Goal: Navigation & Orientation: Find specific page/section

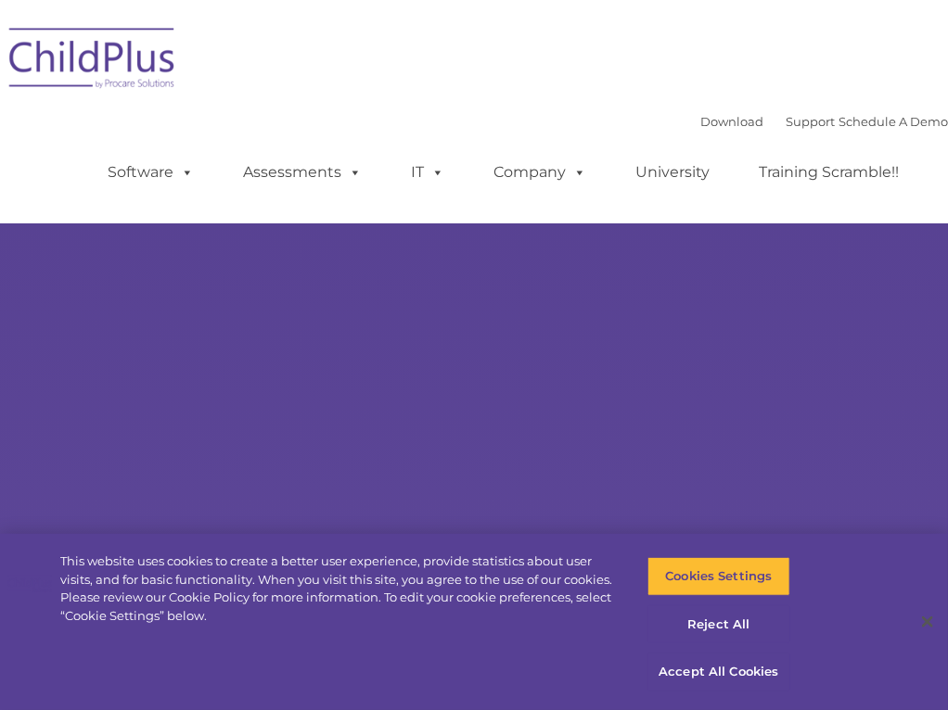
select select "MEDIUM"
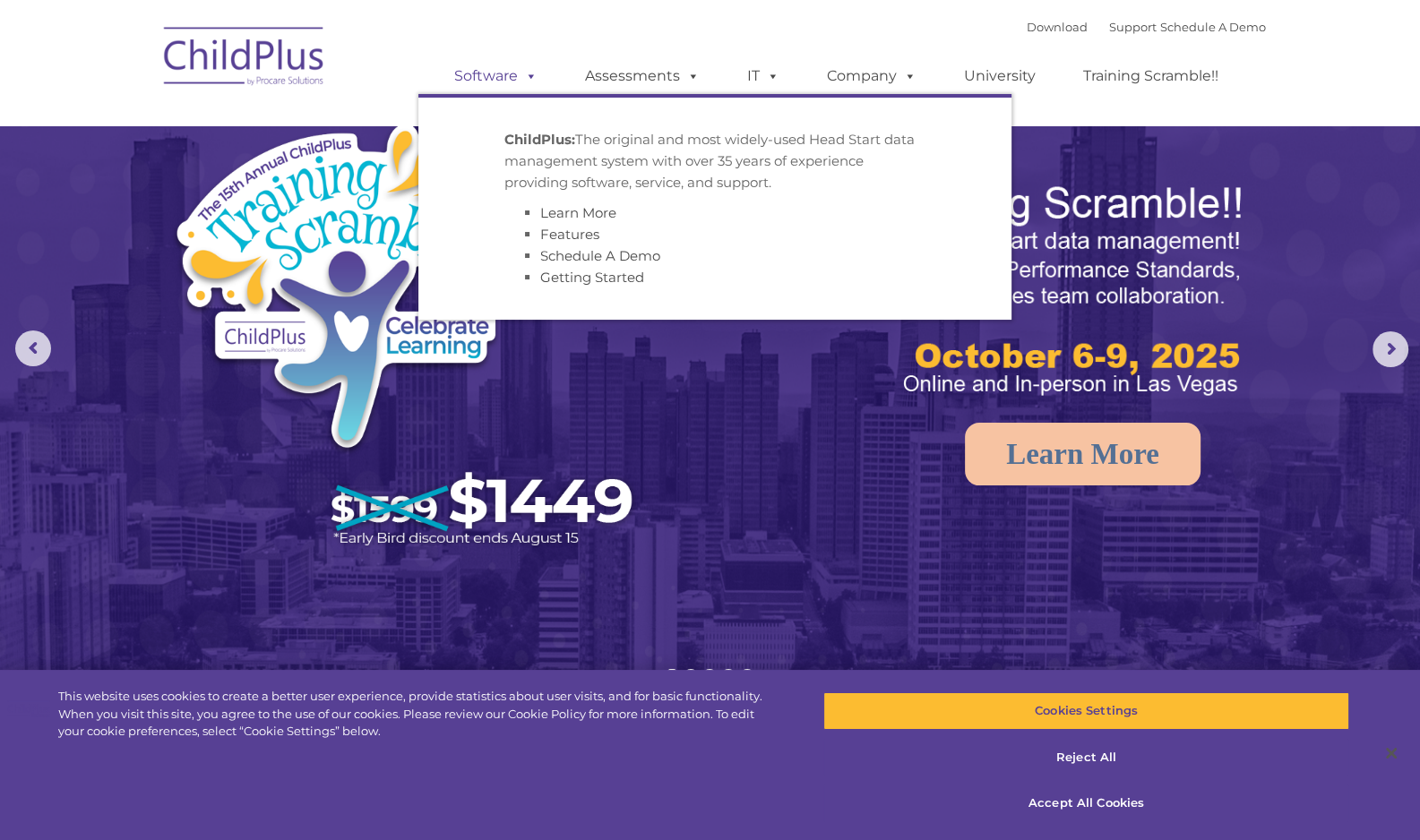
click at [495, 80] on link "Software" at bounding box center [496, 75] width 119 height 36
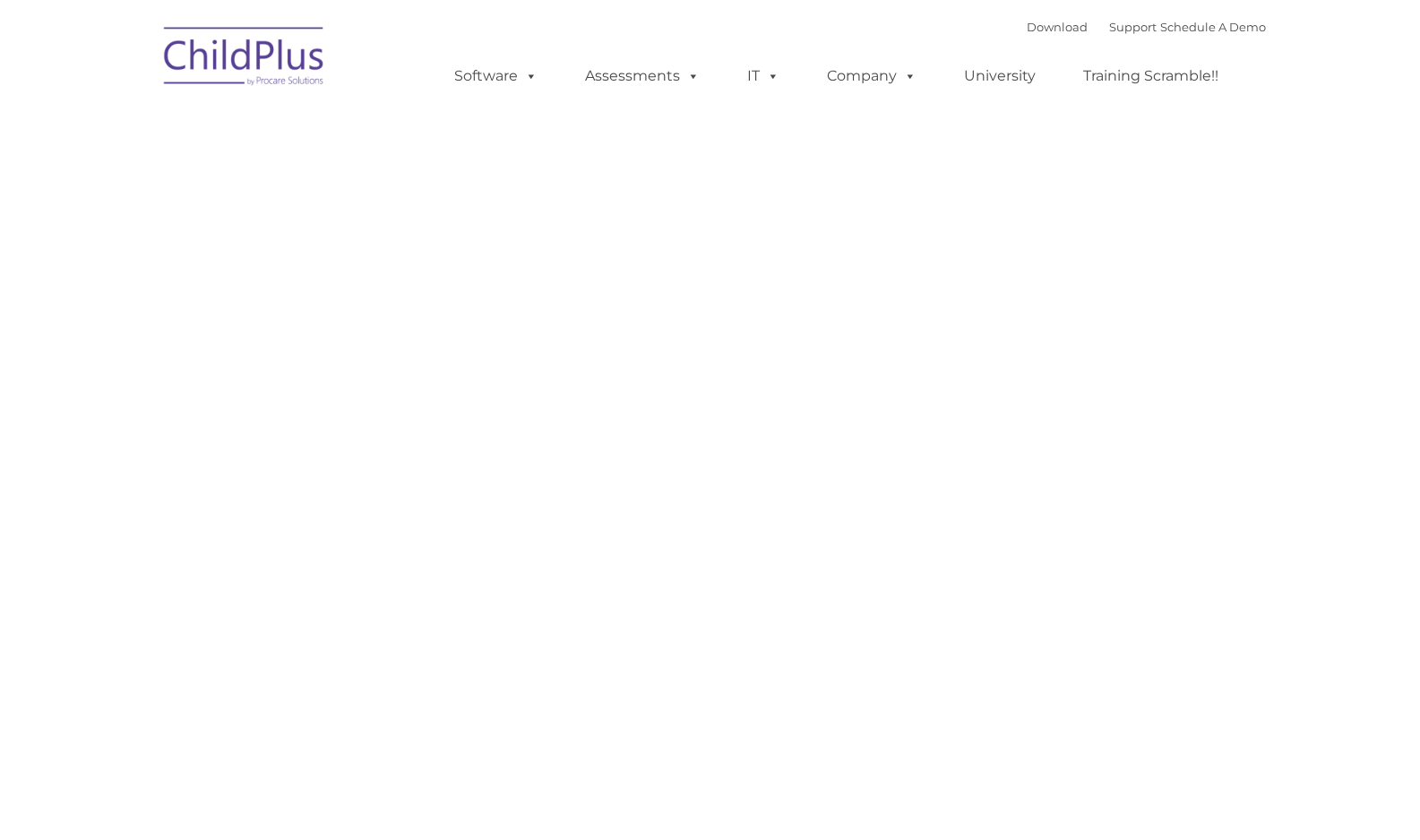
type input ""
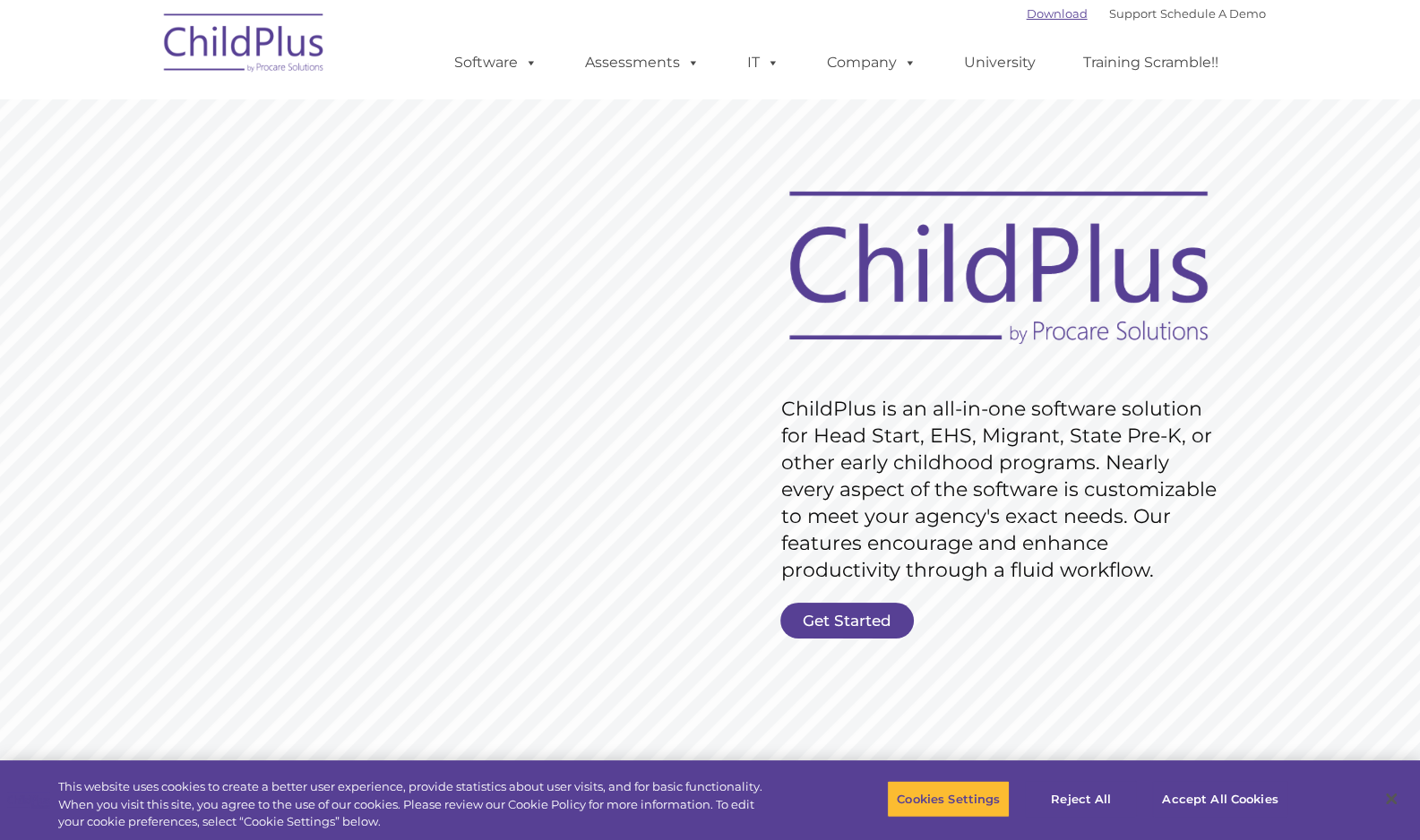
click at [1037, 12] on link "Download" at bounding box center [1057, 13] width 61 height 14
